Goal: Transaction & Acquisition: Purchase product/service

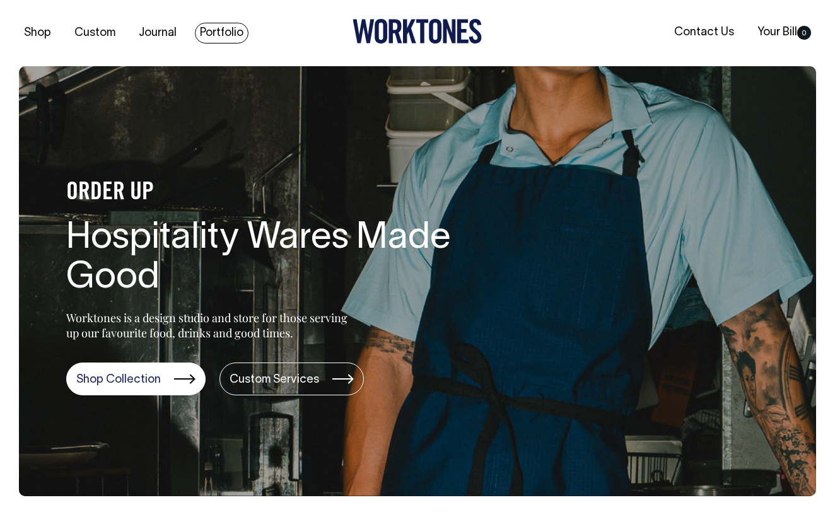
click at [213, 31] on link "Portfolio" at bounding box center [222, 33] width 54 height 21
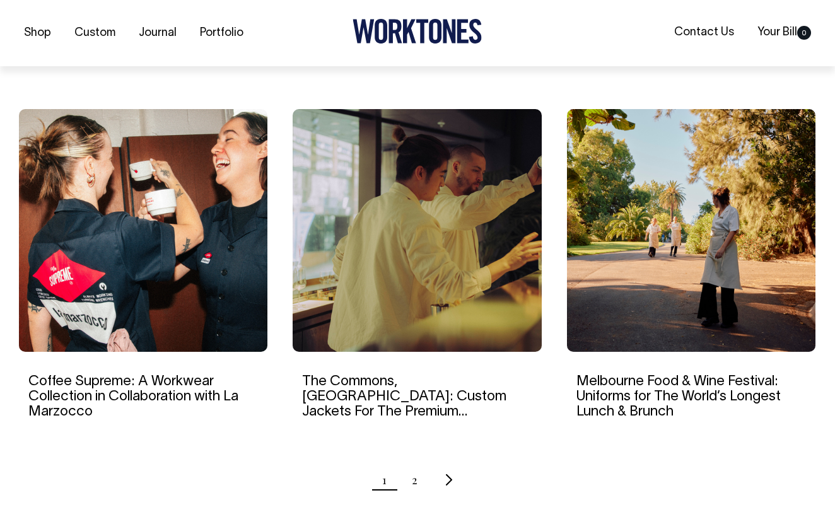
click at [410, 474] on ul "1 2" at bounding box center [417, 480] width 797 height 32
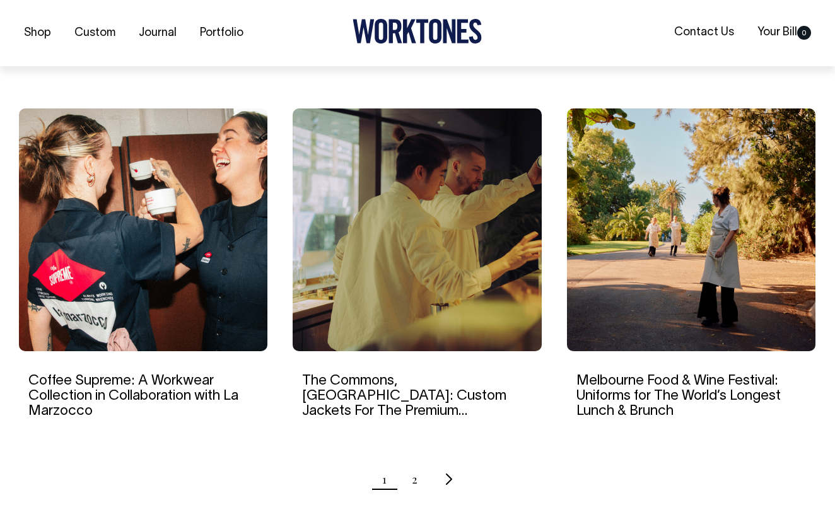
click at [420, 482] on ul "1 2" at bounding box center [417, 480] width 797 height 32
click at [416, 480] on link "2" at bounding box center [415, 480] width 6 height 32
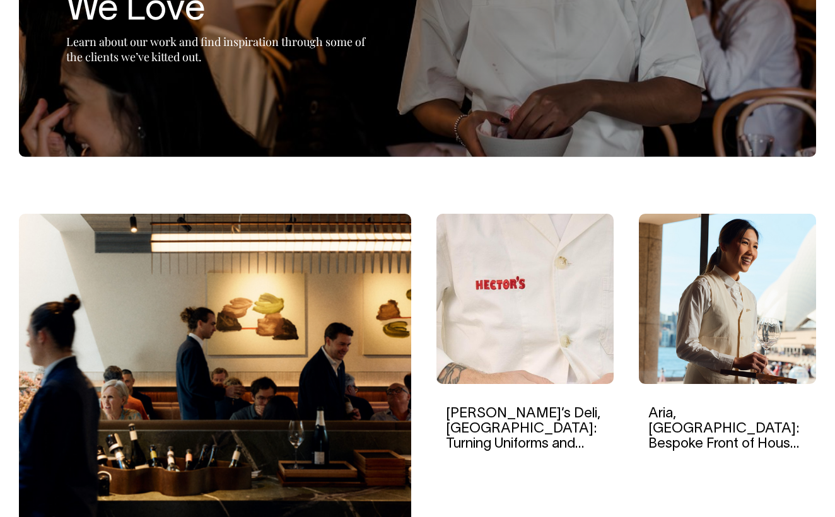
scroll to position [230, 0]
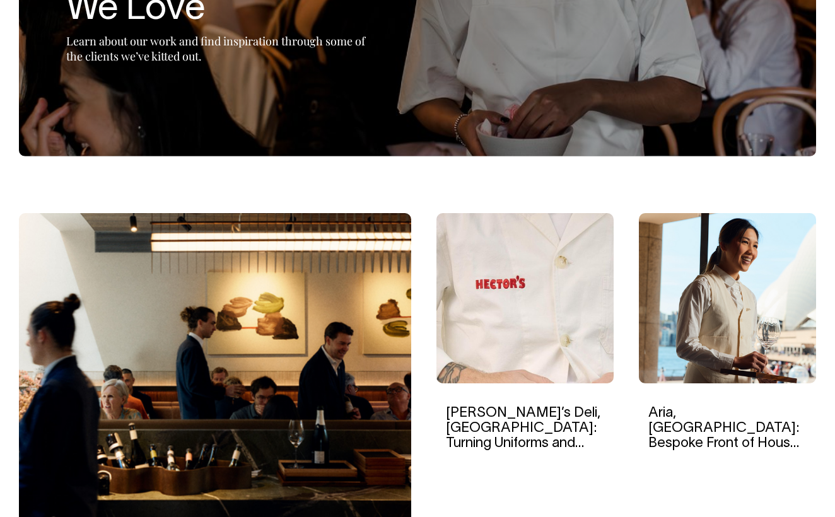
click at [516, 274] on img at bounding box center [525, 298] width 177 height 170
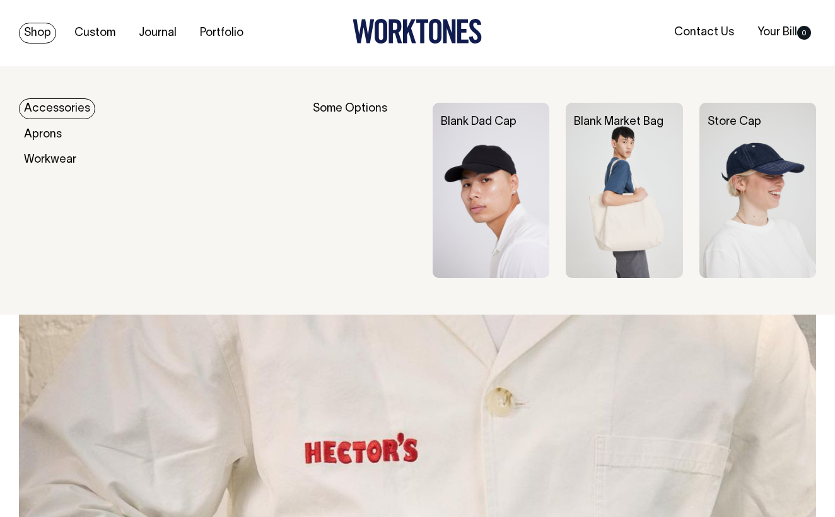
click at [35, 30] on link "Shop" at bounding box center [37, 33] width 37 height 21
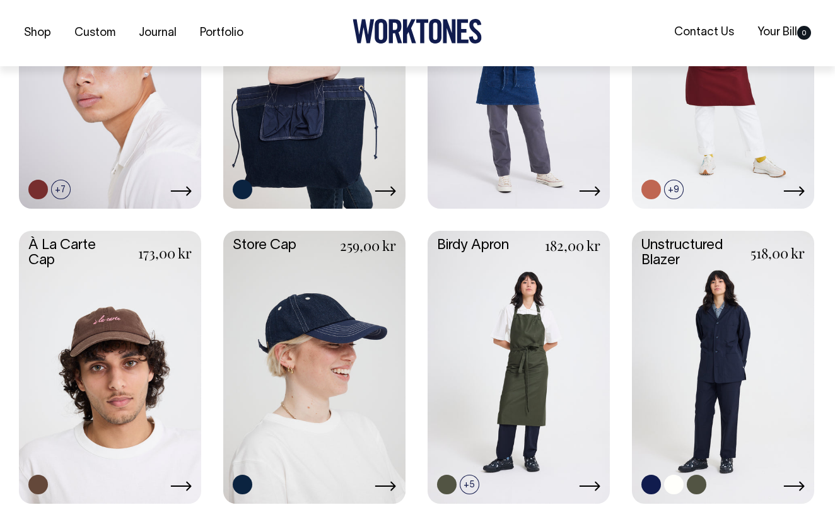
scroll to position [440, 0]
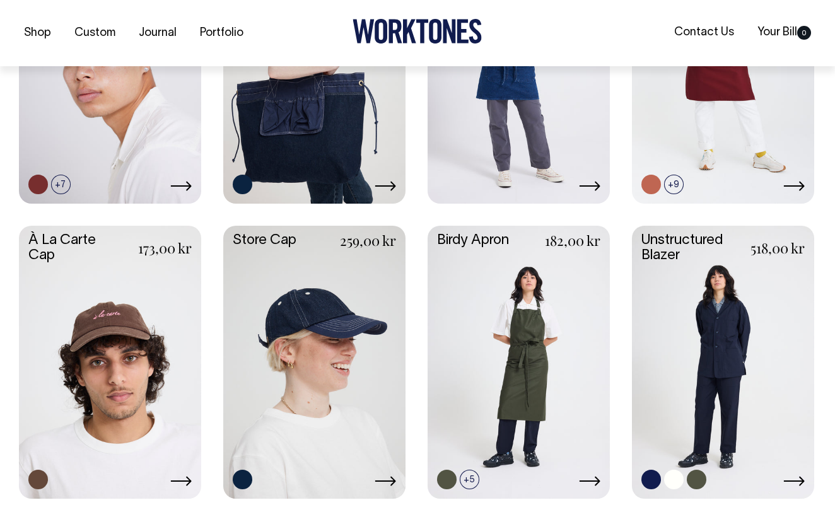
click at [748, 321] on link at bounding box center [723, 361] width 182 height 271
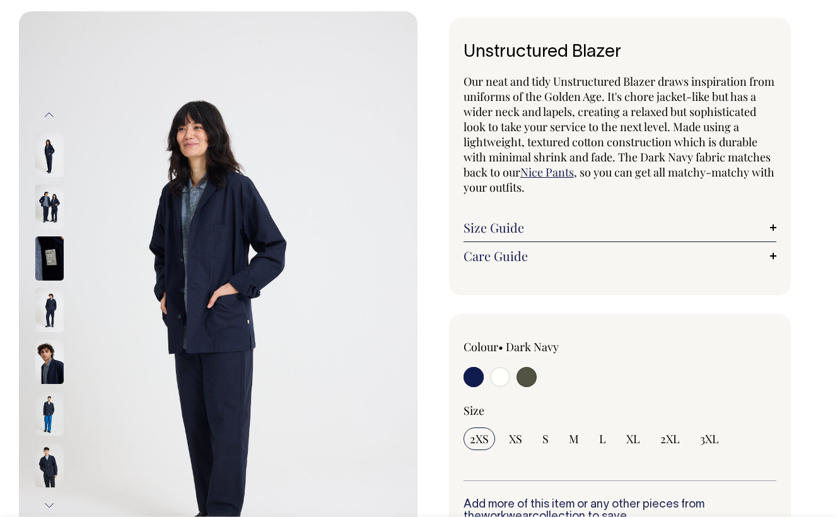
click at [529, 375] on input "radio" at bounding box center [527, 377] width 20 height 20
radio input "true"
select select "Olive"
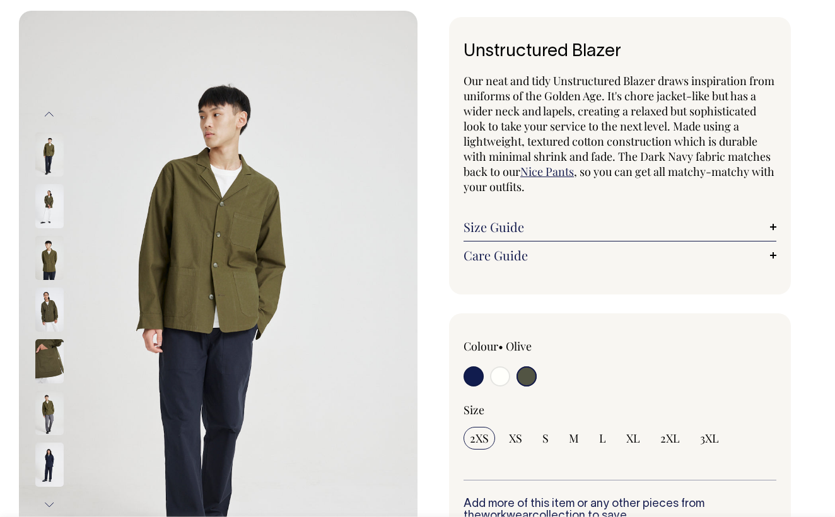
click at [474, 379] on input "radio" at bounding box center [474, 377] width 20 height 20
radio input "true"
select select "Dark Navy"
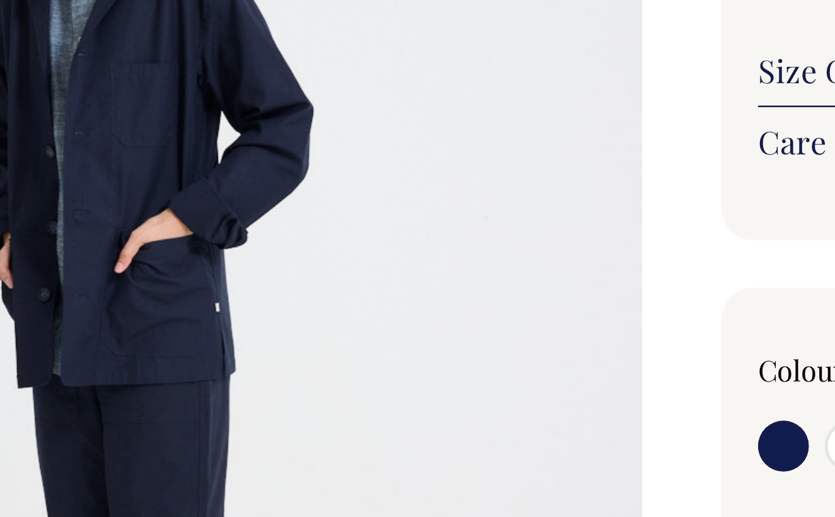
scroll to position [197, 0]
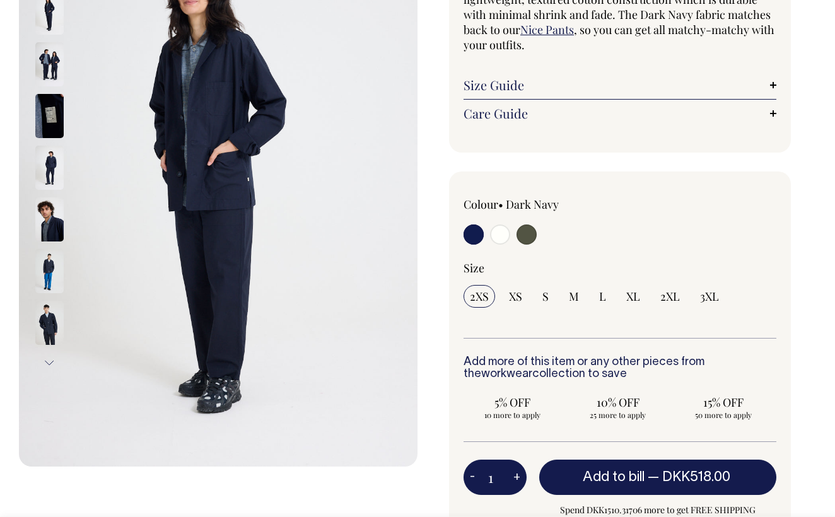
click at [521, 238] on input "radio" at bounding box center [527, 235] width 20 height 20
radio input "true"
select select "Olive"
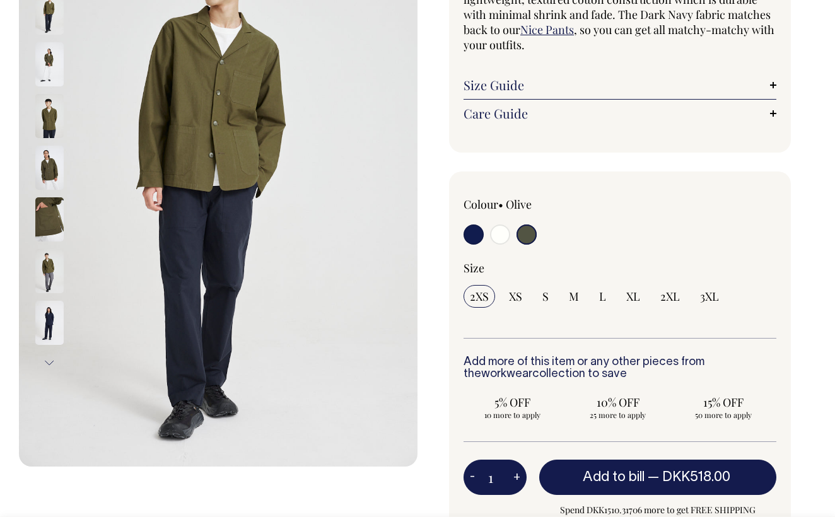
click at [500, 236] on input "radio" at bounding box center [500, 235] width 20 height 20
radio input "true"
select select "Off-White"
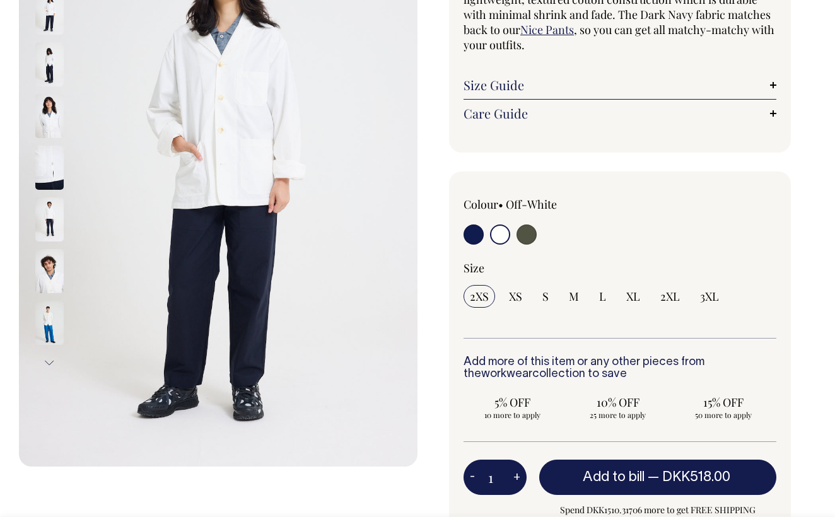
click at [474, 231] on input "radio" at bounding box center [474, 235] width 20 height 20
radio input "true"
select select "Dark Navy"
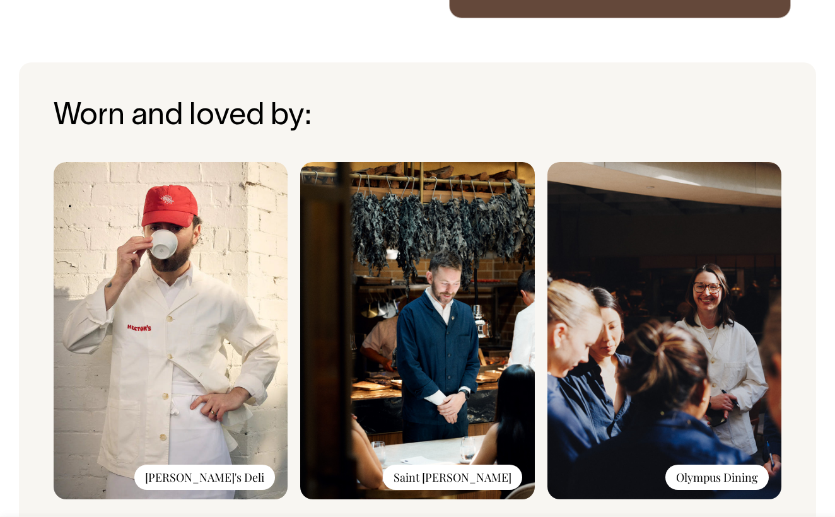
scroll to position [918, 0]
